Goal: Transaction & Acquisition: Purchase product/service

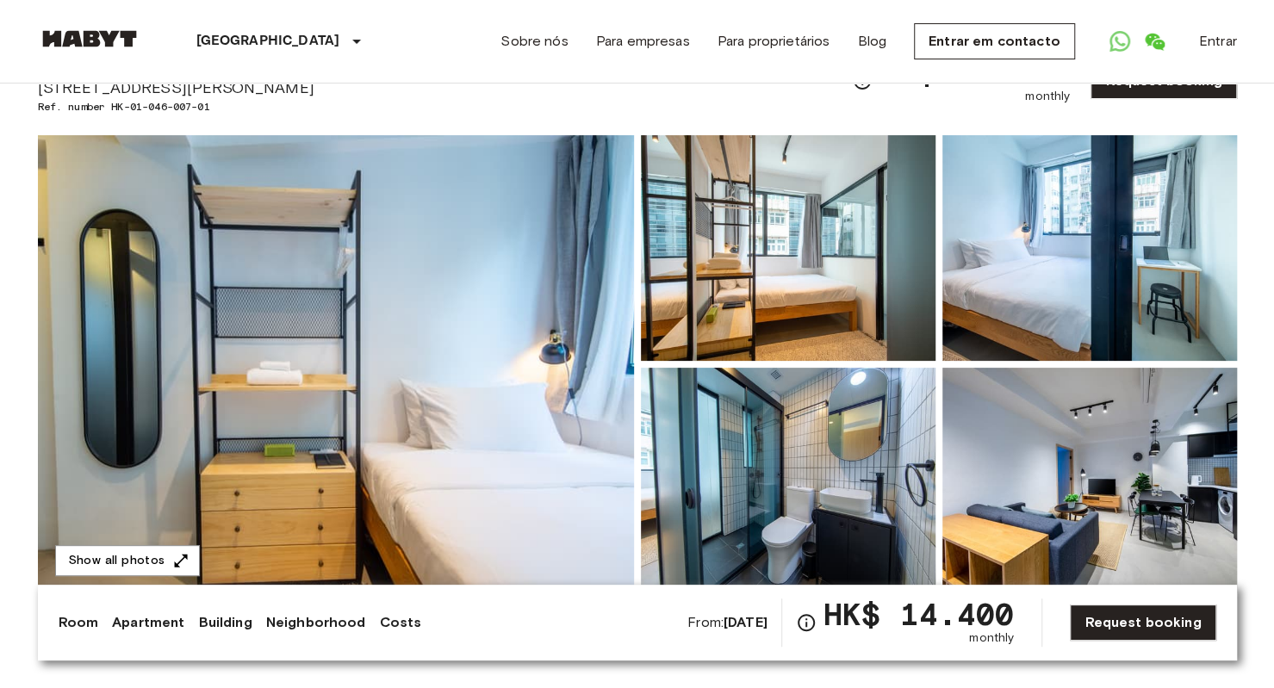
scroll to position [259, 0]
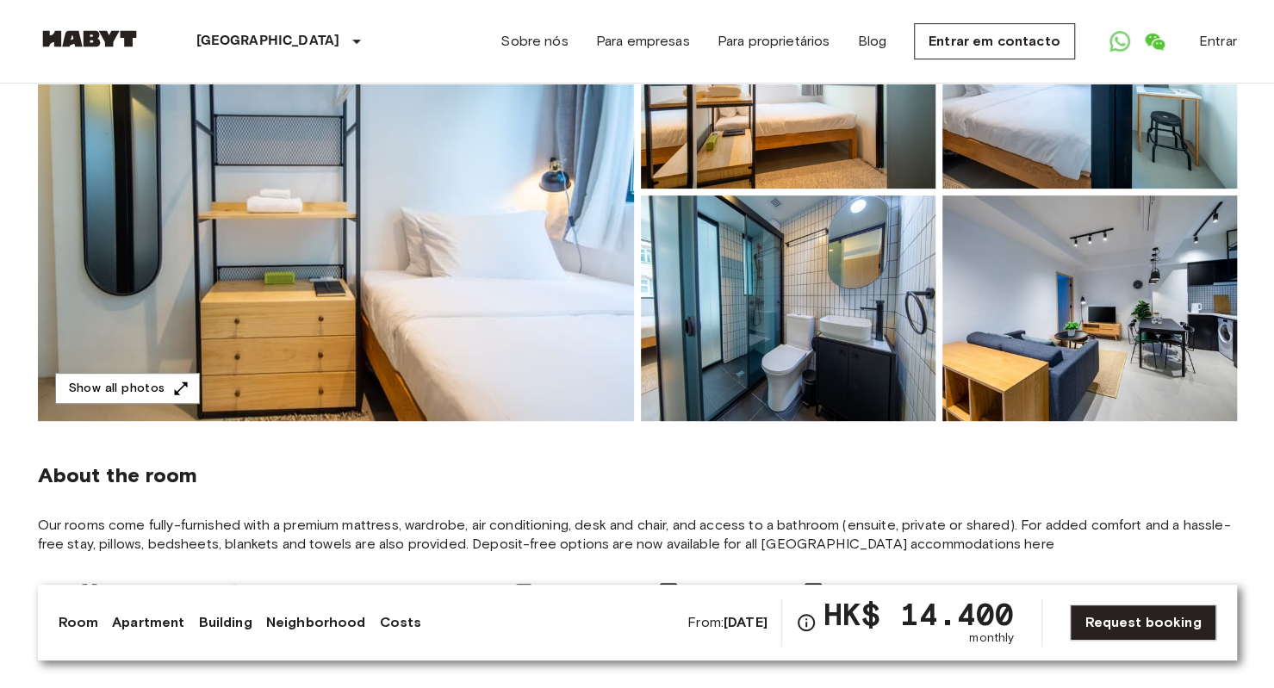
click at [125, 371] on img at bounding box center [336, 192] width 596 height 458
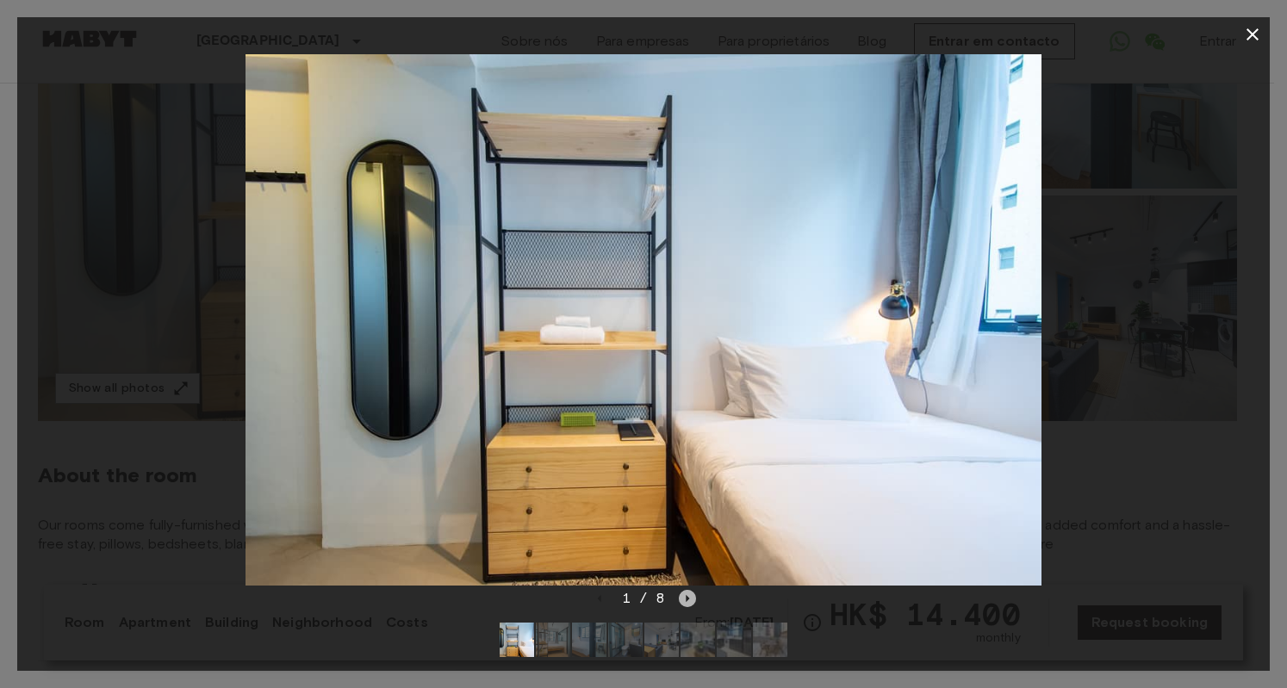
click at [691, 598] on icon "Next image" at bounding box center [687, 598] width 17 height 17
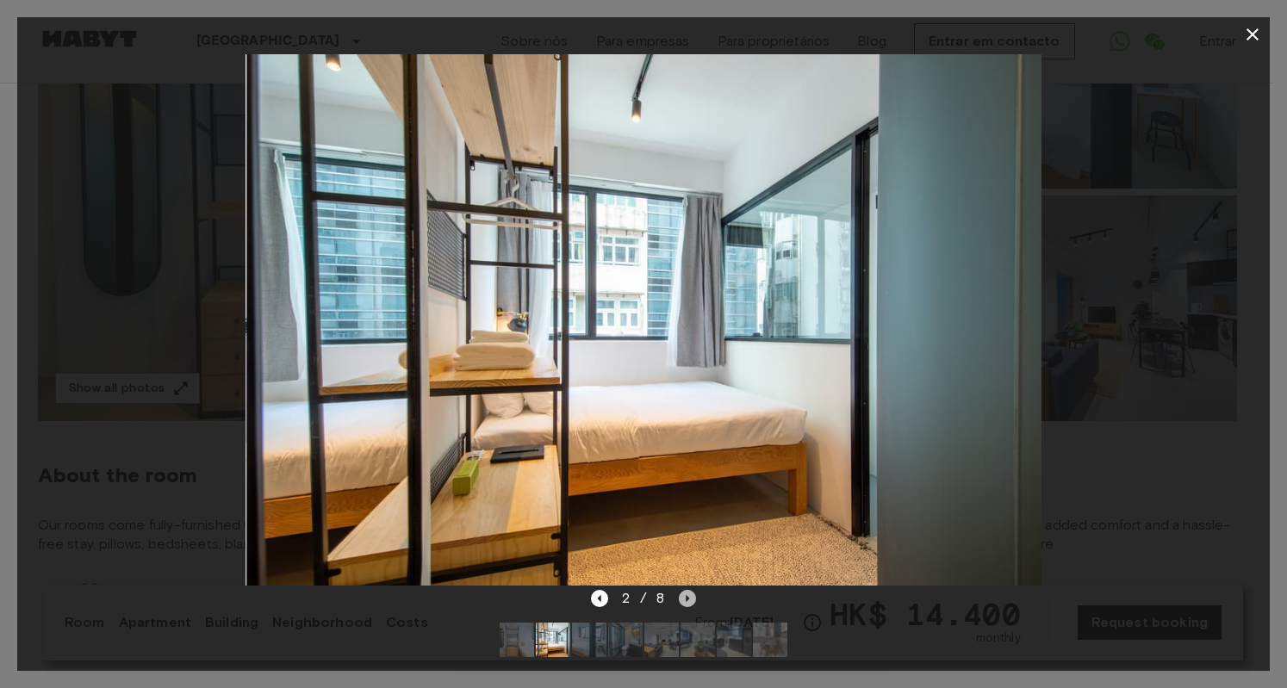
click at [689, 599] on icon "Next image" at bounding box center [687, 598] width 17 height 17
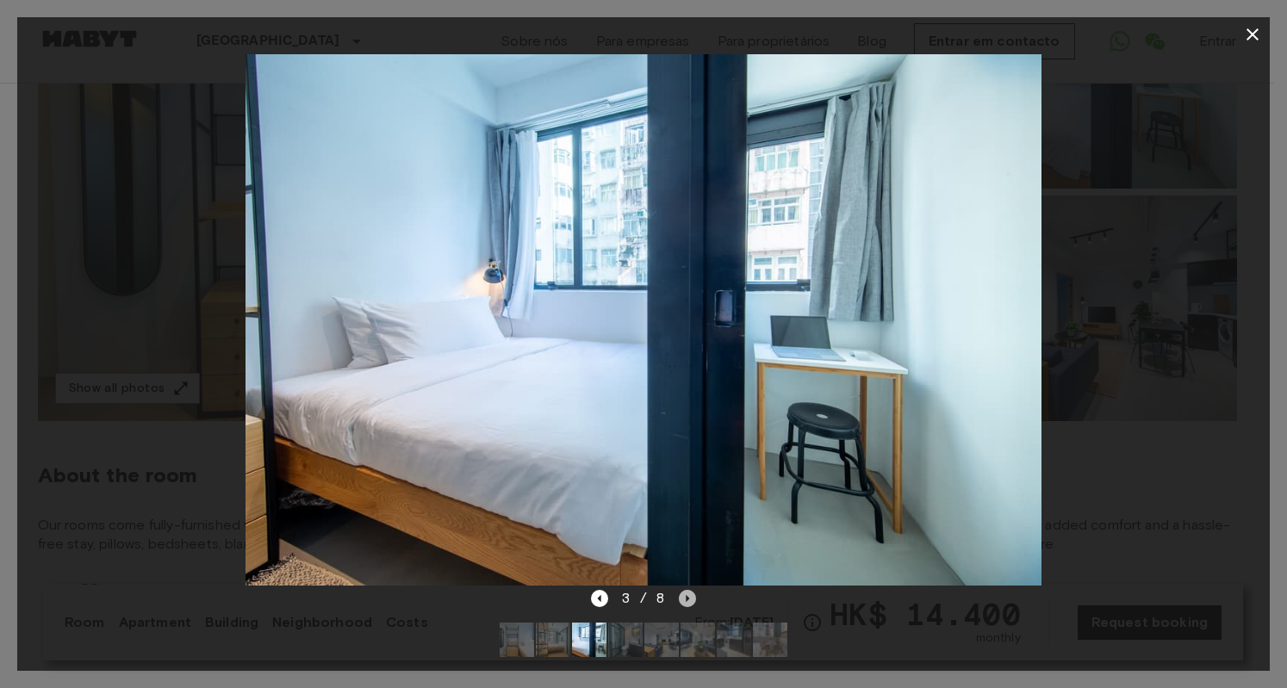
click at [689, 599] on icon "Next image" at bounding box center [687, 598] width 17 height 17
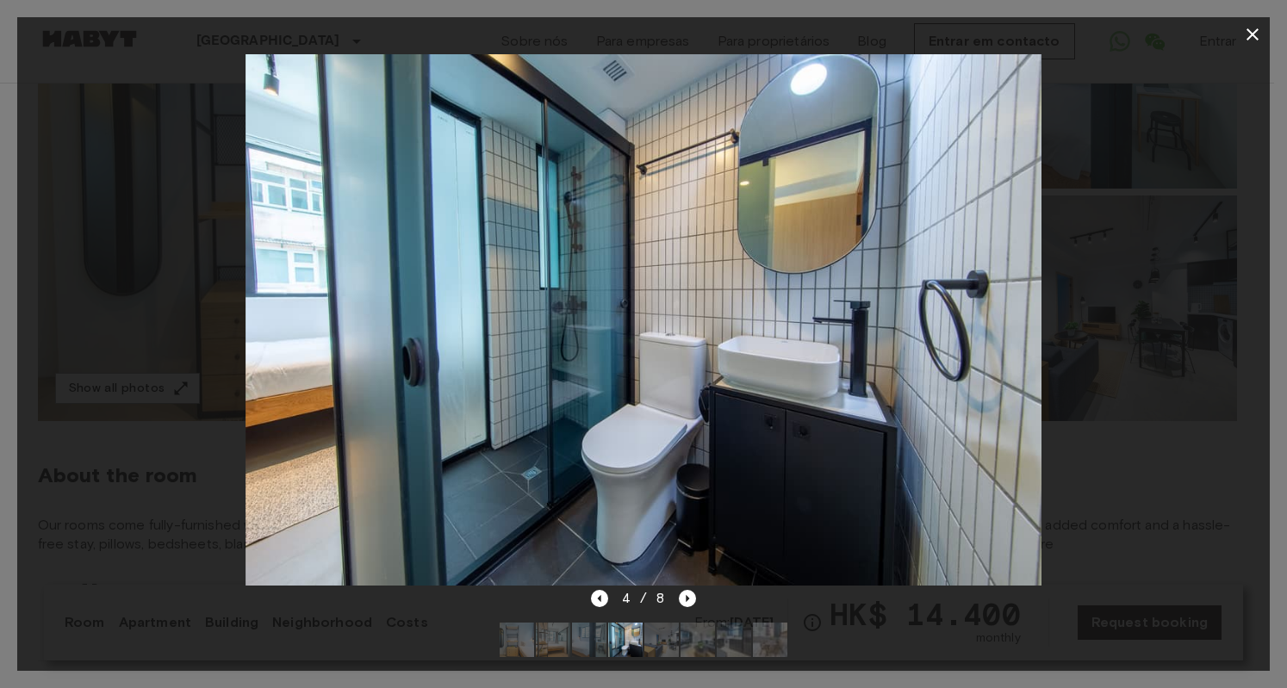
click at [695, 609] on div at bounding box center [643, 640] width 315 height 62
click at [689, 599] on icon "Next image" at bounding box center [687, 598] width 17 height 17
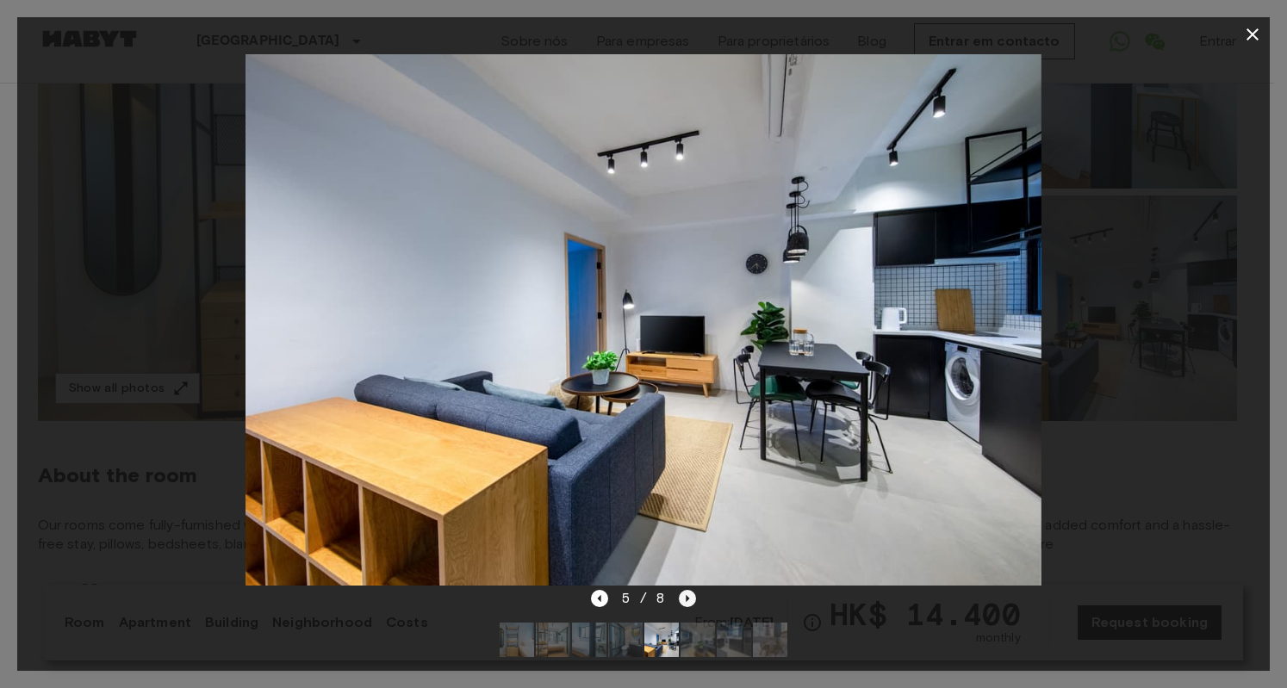
click at [689, 598] on icon "Next image" at bounding box center [687, 598] width 17 height 17
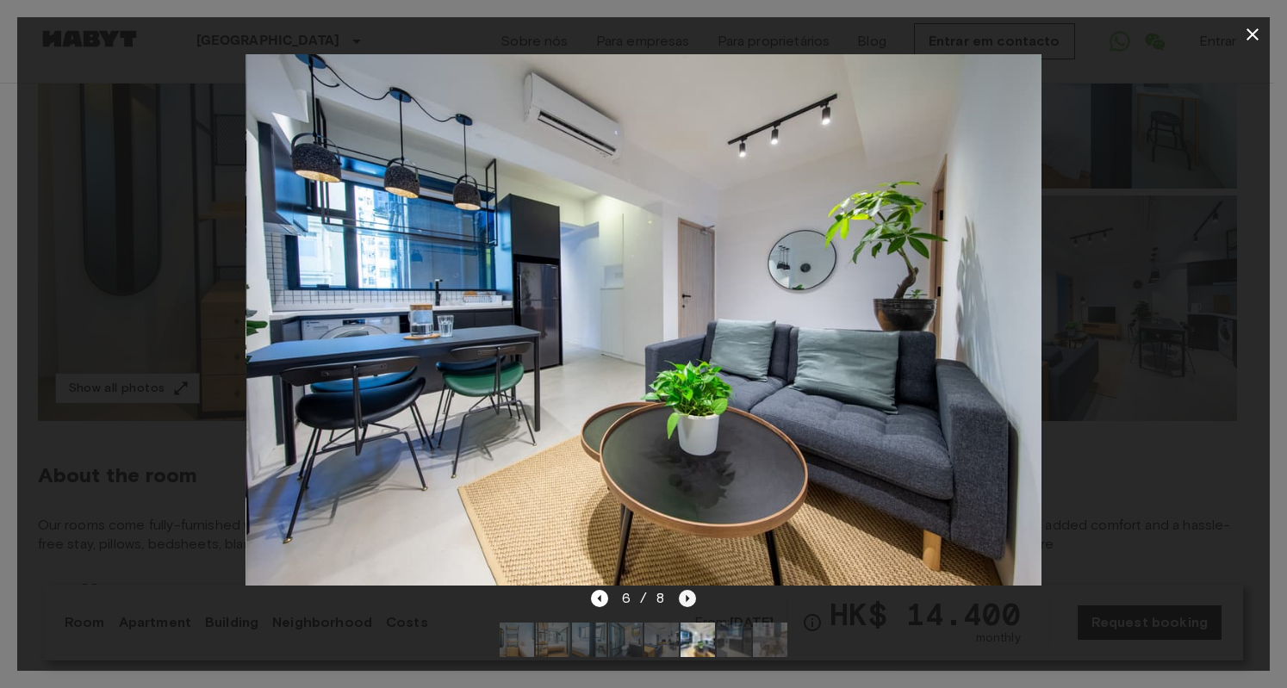
click at [687, 595] on icon "Next image" at bounding box center [688, 598] width 3 height 7
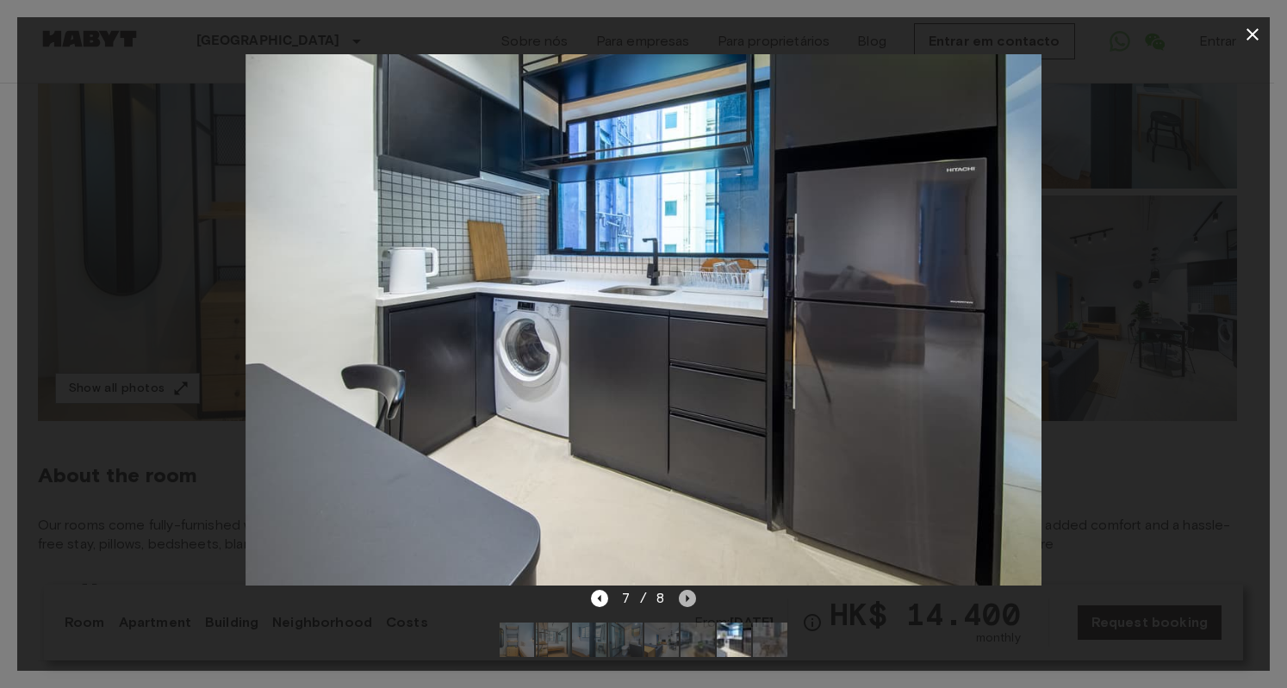
click at [680, 590] on icon "Next image" at bounding box center [687, 598] width 17 height 17
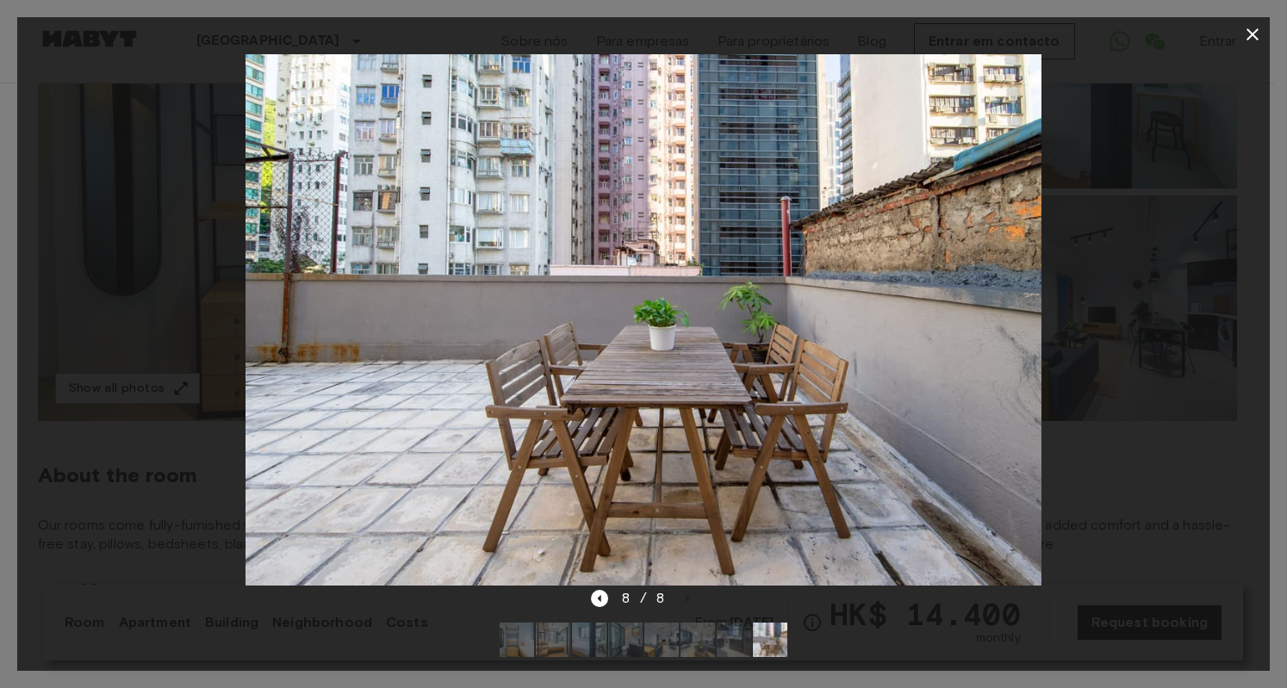
click at [1248, 34] on icon "button" at bounding box center [1253, 34] width 21 height 21
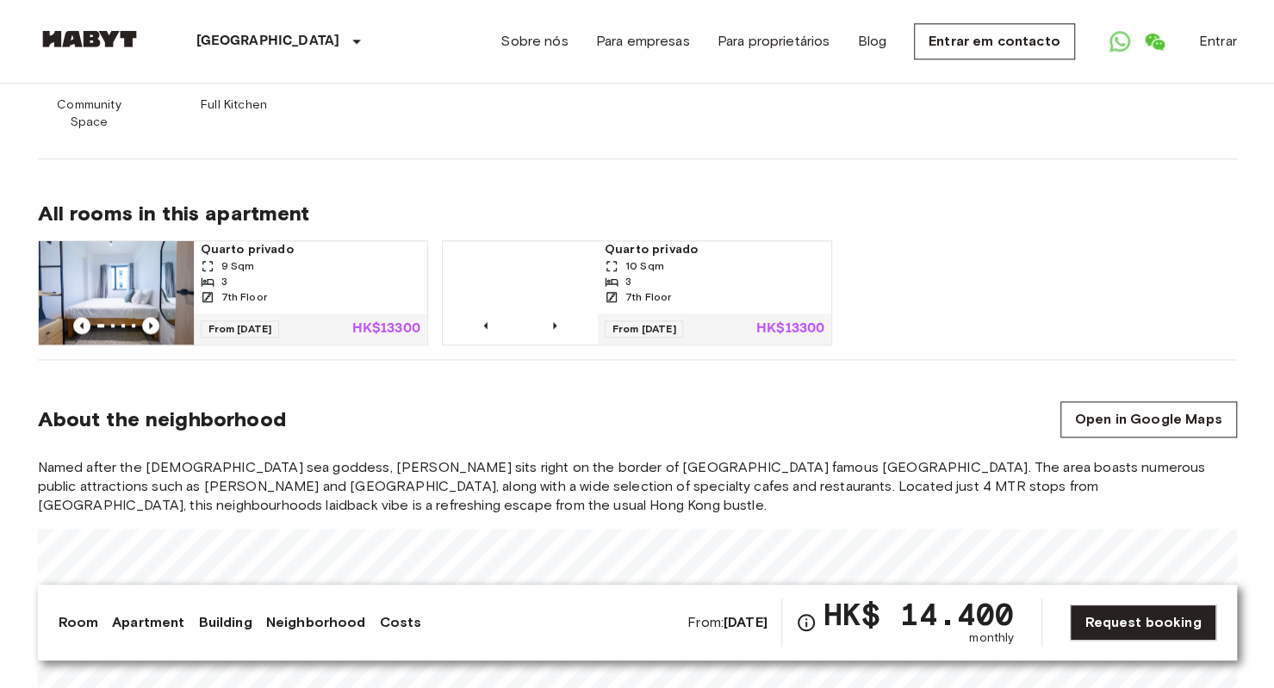
scroll to position [1206, 0]
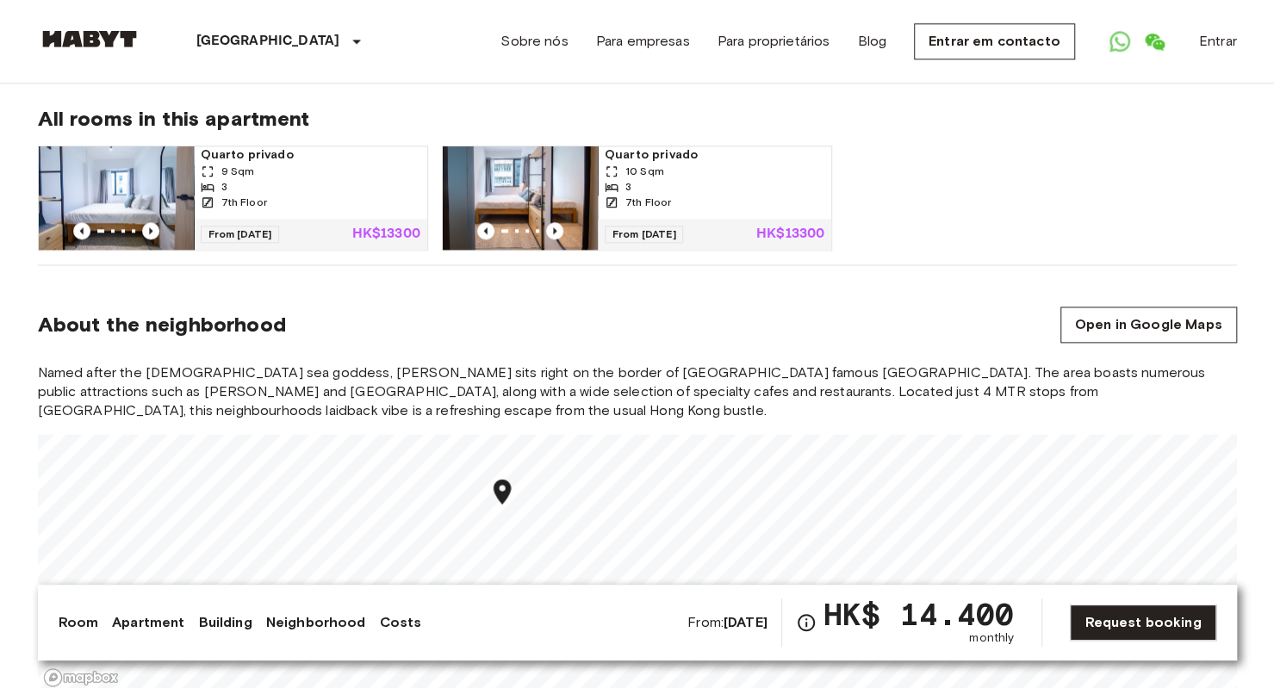
click at [246, 372] on div "Named after the [DEMOGRAPHIC_DATA] sea goddess, [PERSON_NAME] sits right on the…" at bounding box center [637, 528] width 1199 height 329
